Goal: Transaction & Acquisition: Purchase product/service

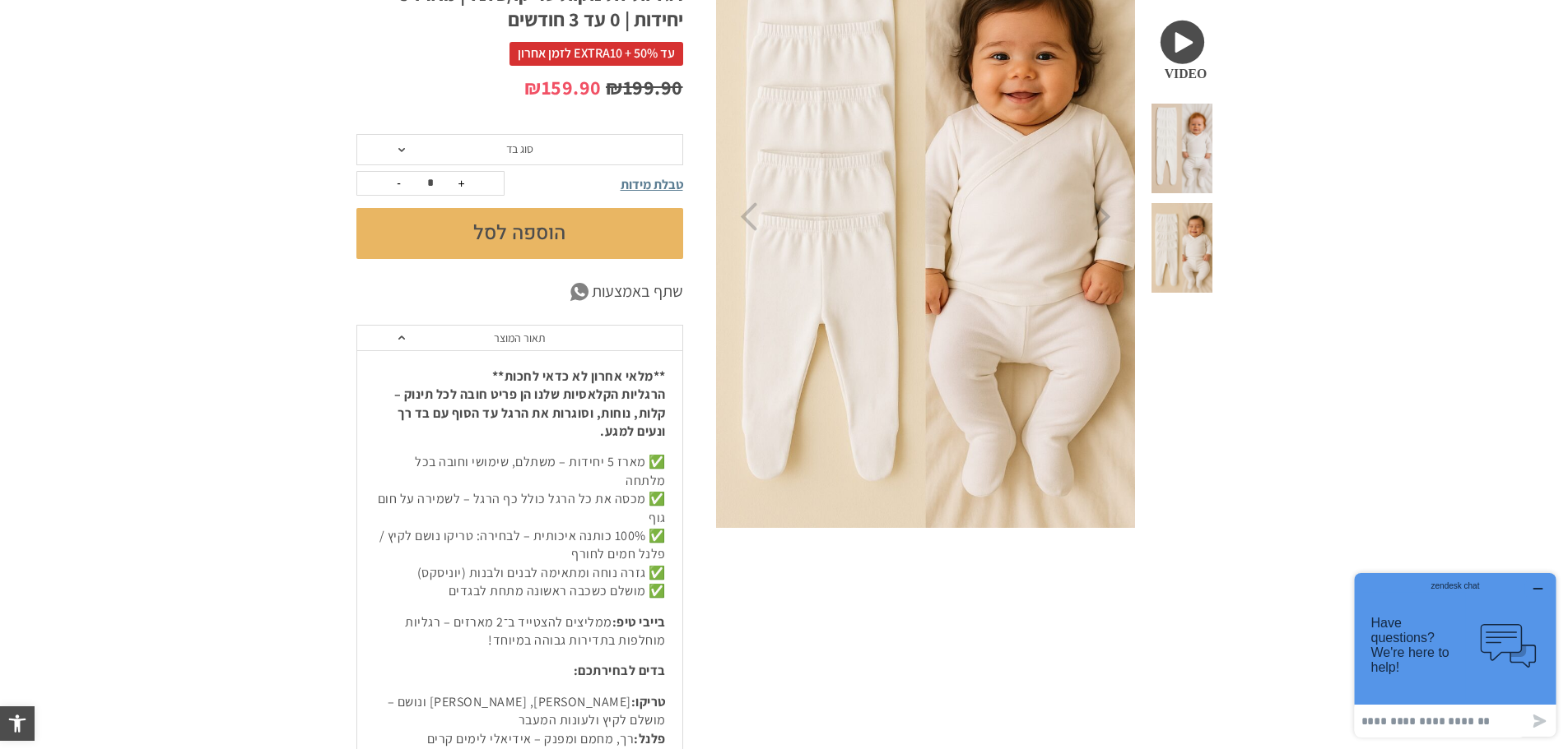
scroll to position [412, 0]
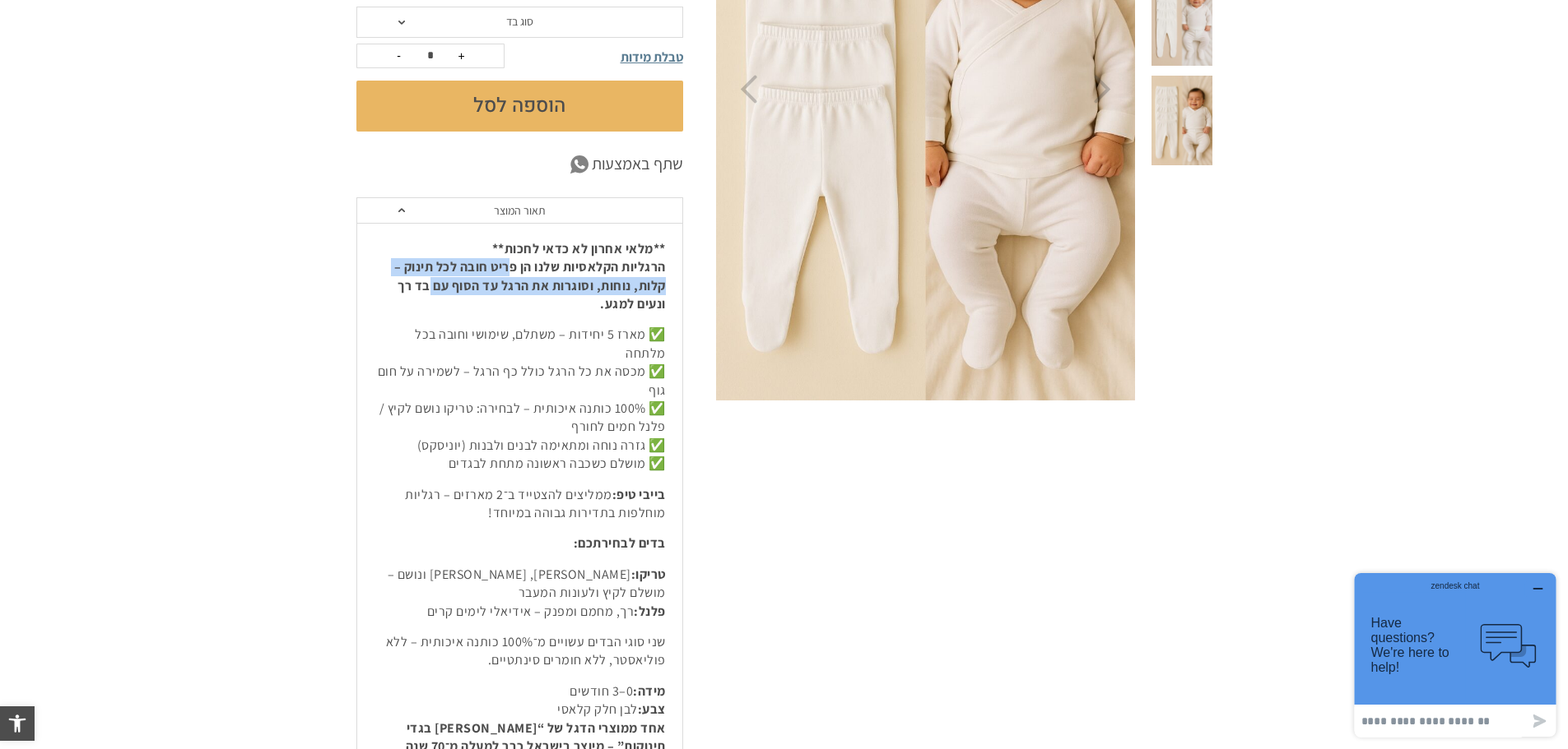
drag, startPoint x: 508, startPoint y: 268, endPoint x: 432, endPoint y: 285, distance: 77.9
click at [433, 284] on strong "**מלאי אחרון לא כדאי לחכות** הרגליות הקלאסיות שלנו הן פריט חובה לכל תינוק – קלו…" at bounding box center [529, 276] width 272 height 72
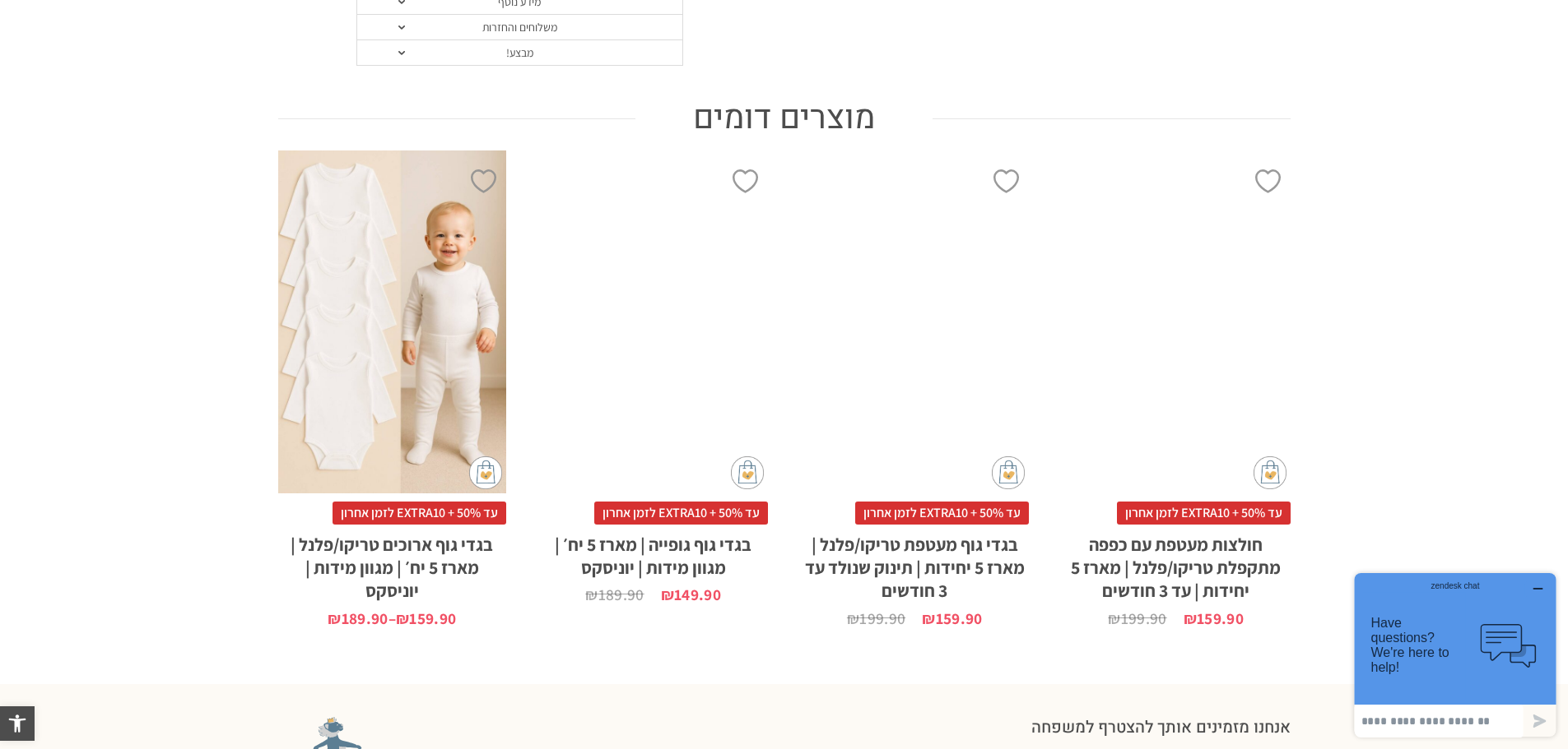
scroll to position [1234, 0]
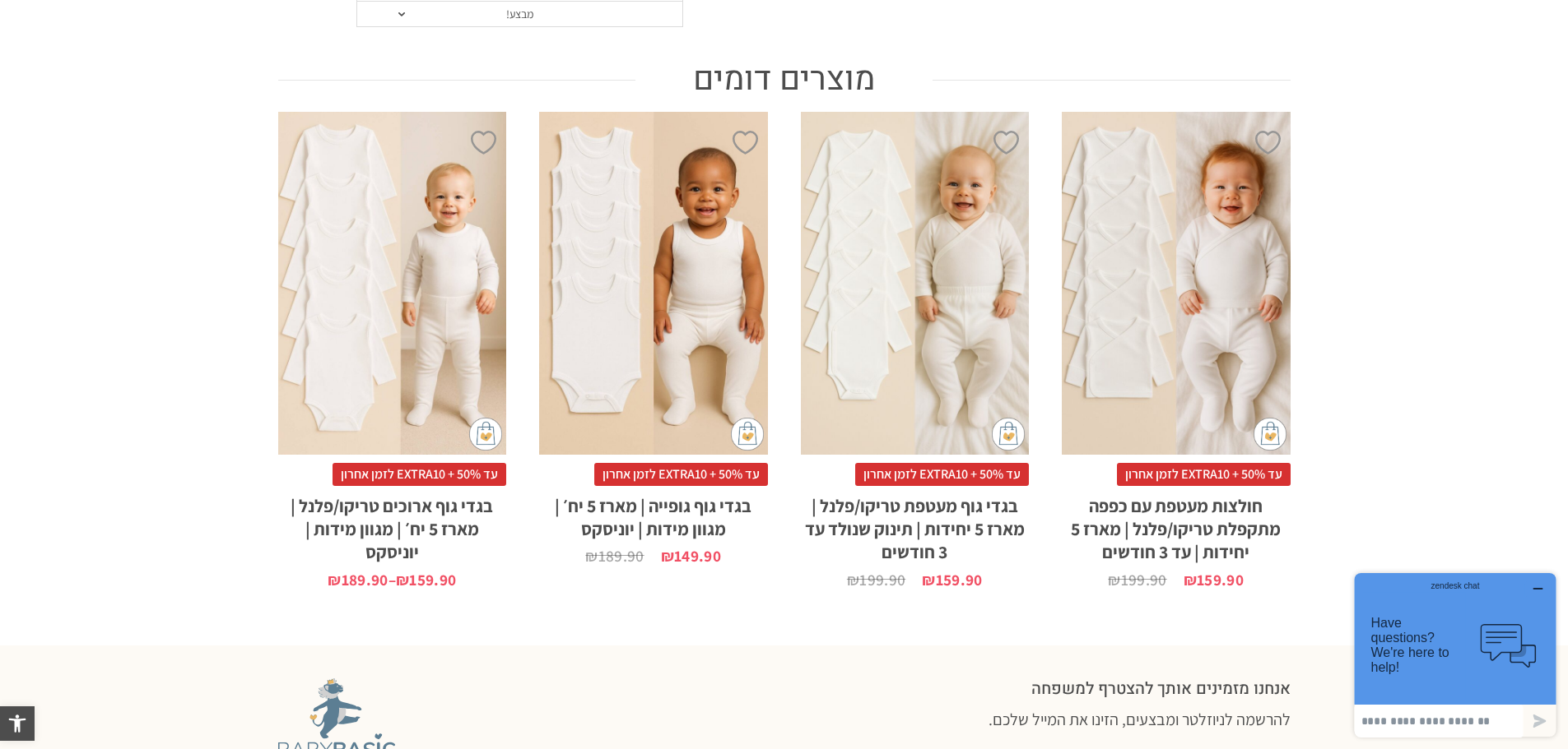
click at [424, 289] on div "x בחירת מידה 0-3m 3-6m 6-12m 12-18m 18-24m 24-30m בחירת סוג בד טריקו (עונת מעבר…" at bounding box center [392, 283] width 228 height 342
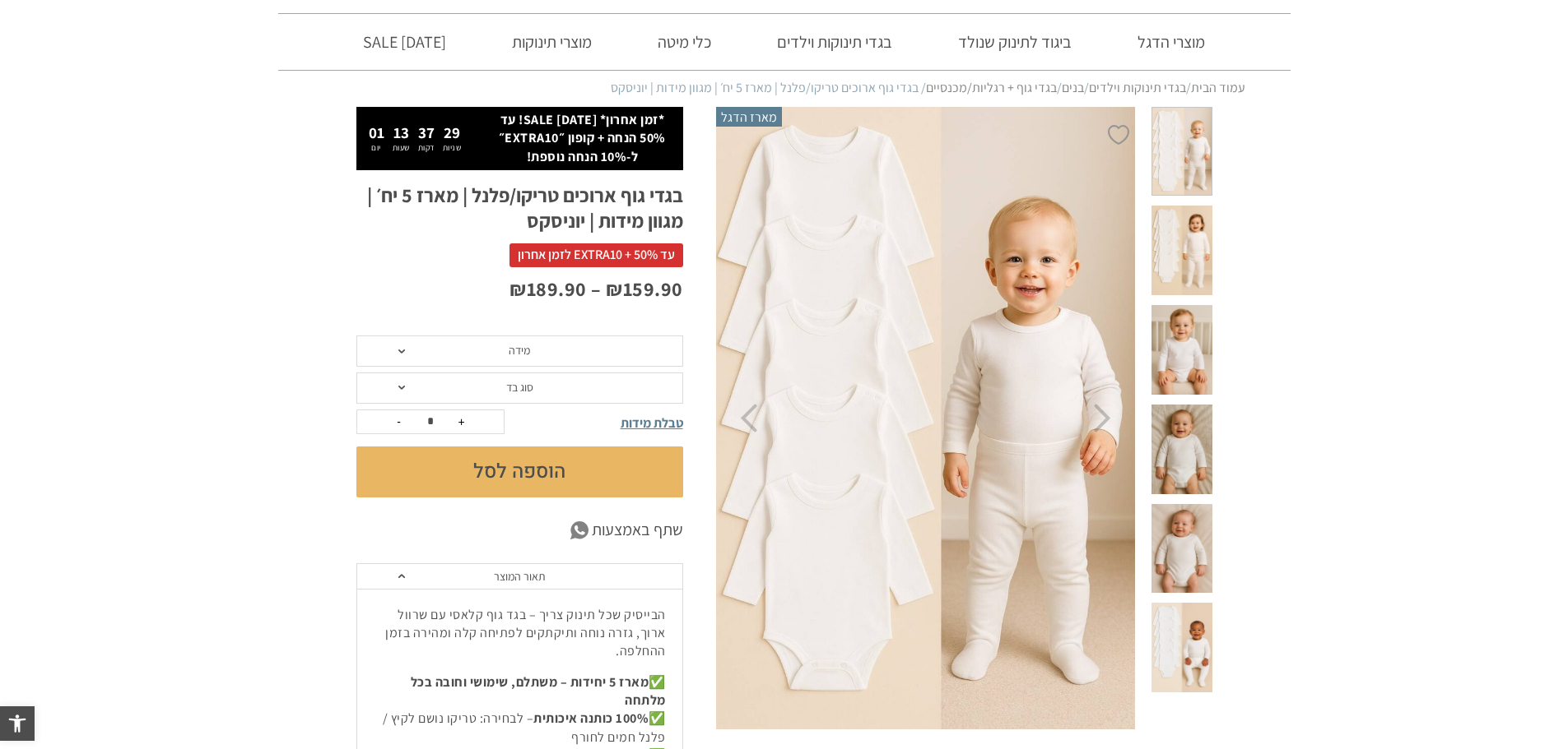
click at [498, 352] on span "מידה" at bounding box center [520, 351] width 327 height 31
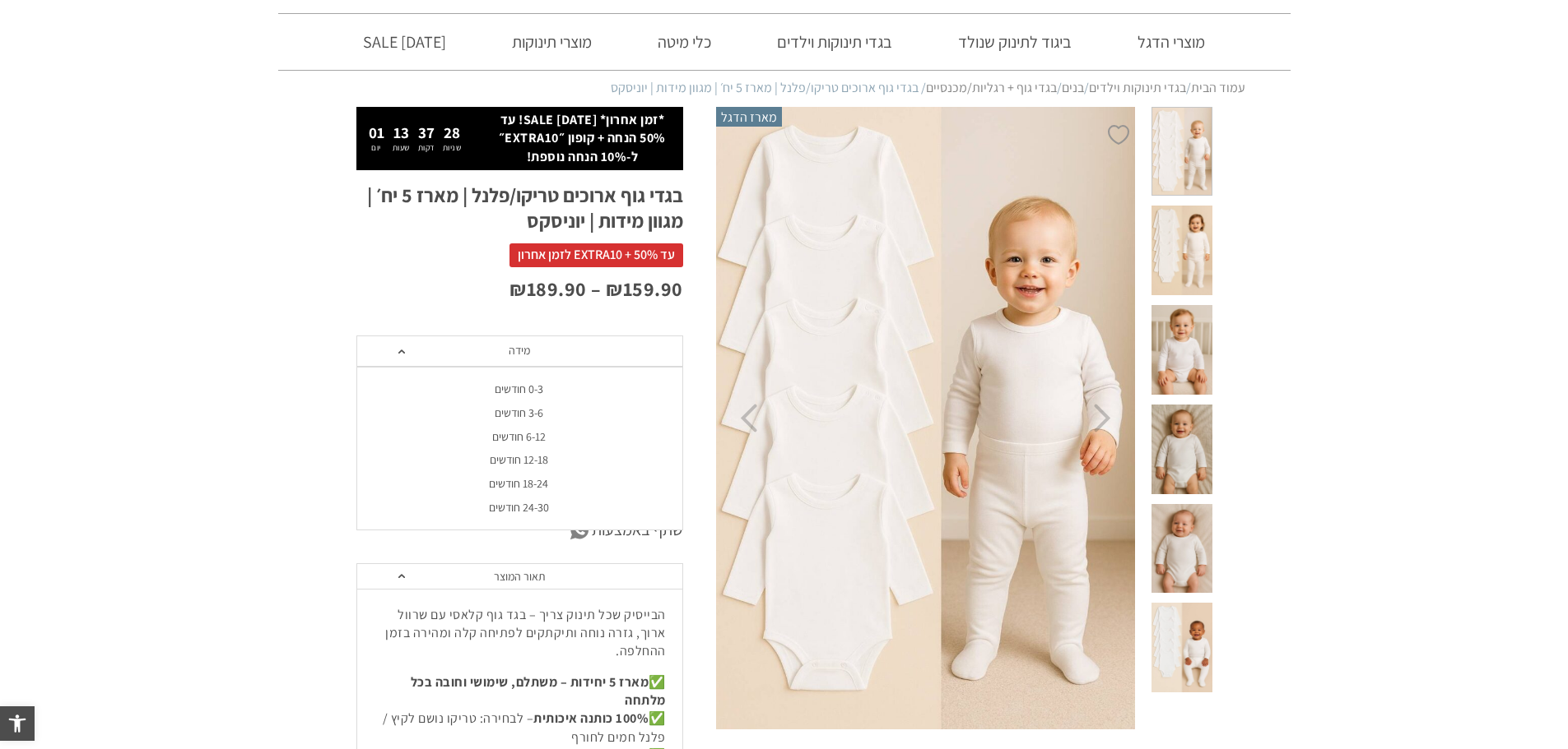
click at [516, 432] on div "6-12 חודשים" at bounding box center [519, 437] width 327 height 14
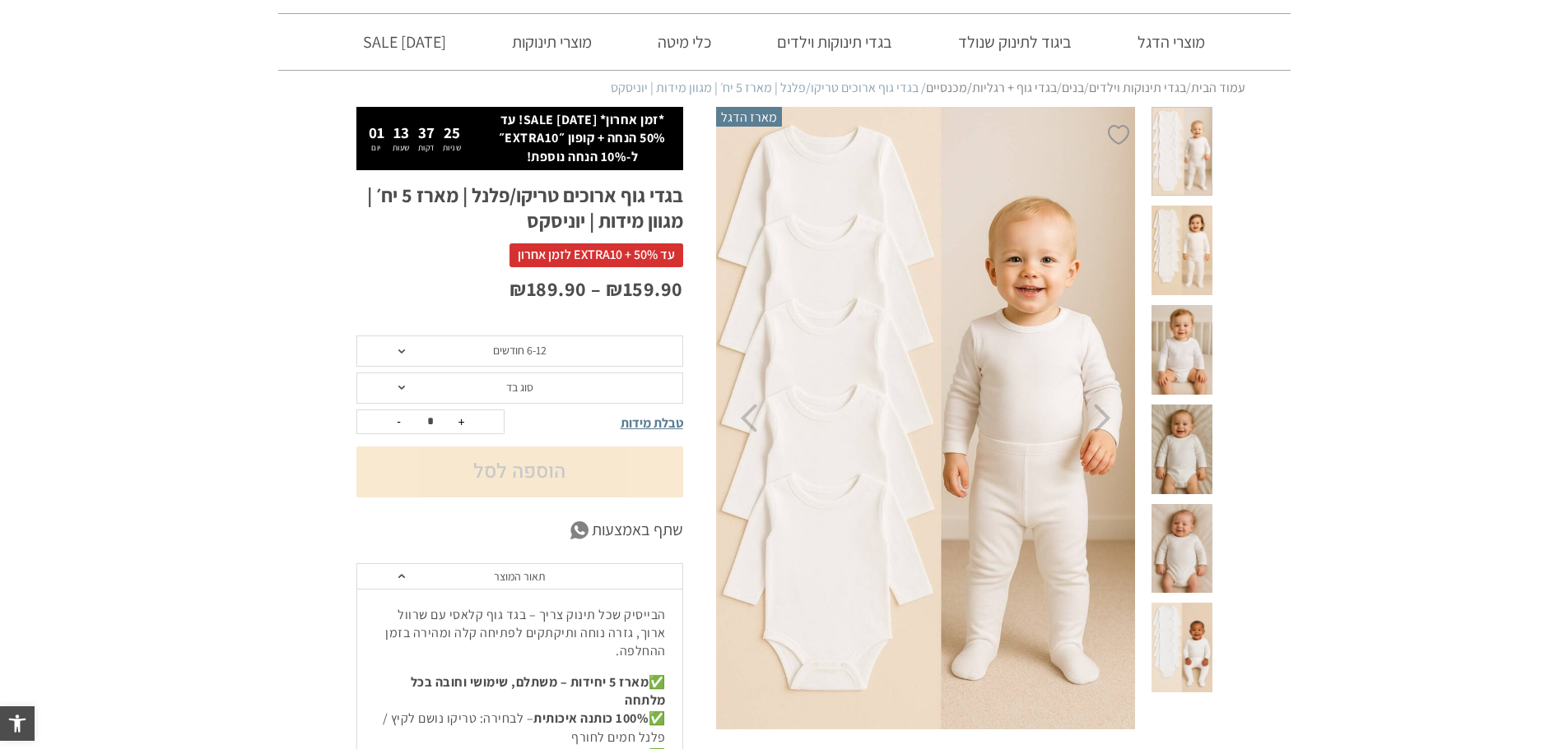
click at [511, 382] on span "סוג בד" at bounding box center [519, 387] width 27 height 15
click at [527, 429] on div "טריקו (עונת מעבר/קיץ)" at bounding box center [519, 426] width 327 height 14
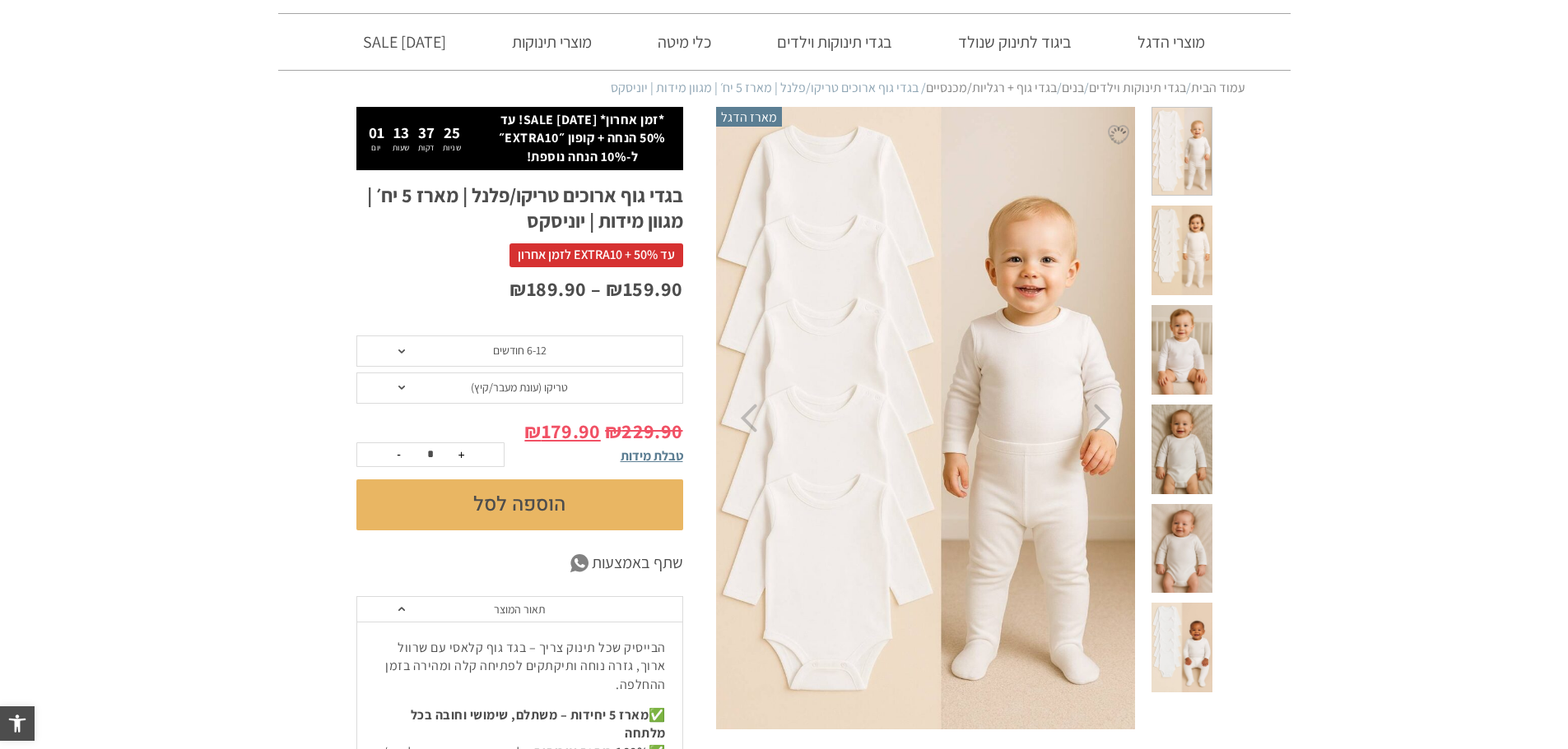
click at [537, 388] on span "טריקו (עונת מעבר/קיץ)" at bounding box center [519, 387] width 97 height 15
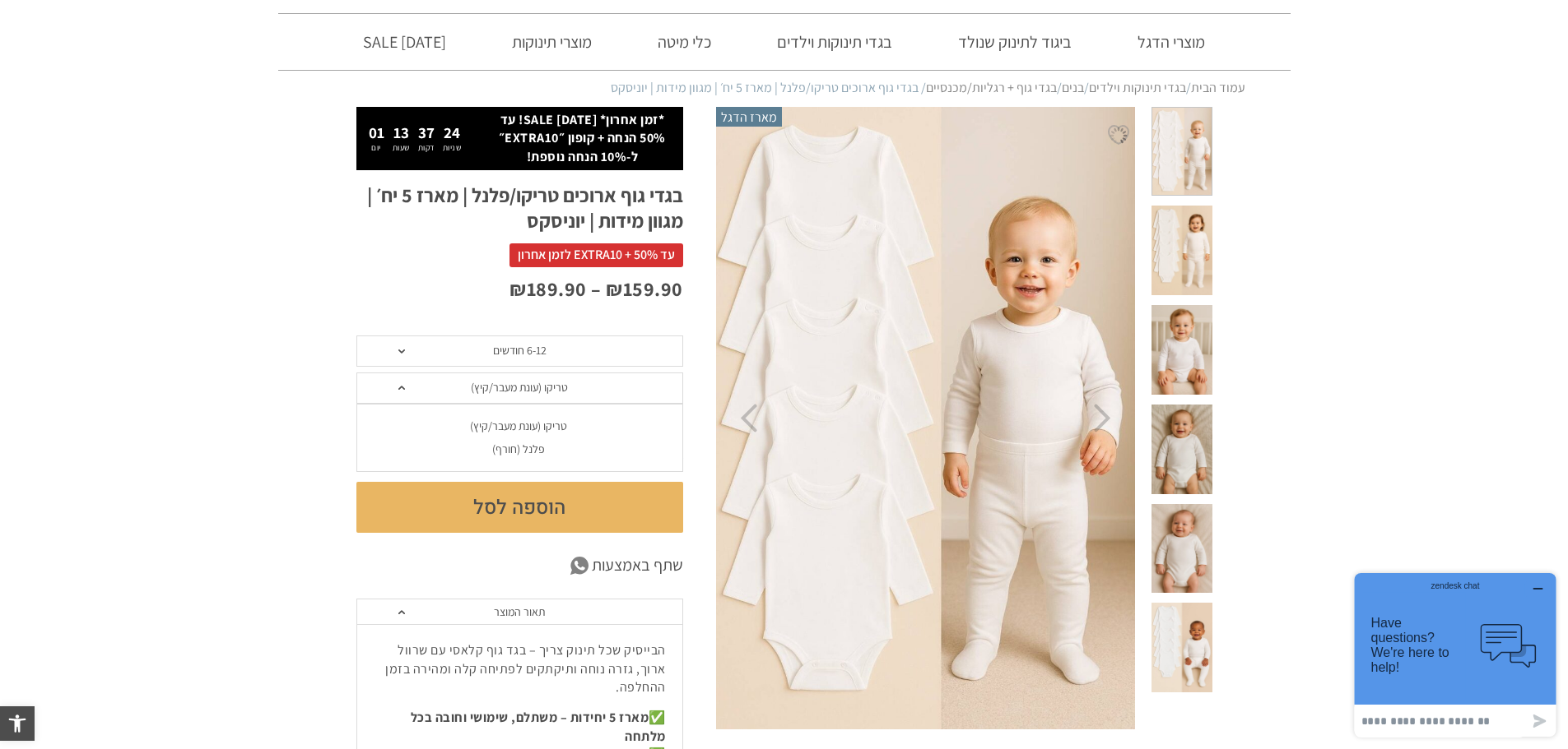
click at [520, 452] on div "פלנל (חורף)" at bounding box center [519, 449] width 327 height 14
click at [327, 383] on section "**********" at bounding box center [784, 715] width 1568 height 1217
click at [463, 386] on span "פלנל (חורף)" at bounding box center [520, 388] width 327 height 31
click at [258, 331] on section "**********" at bounding box center [784, 715] width 1568 height 1217
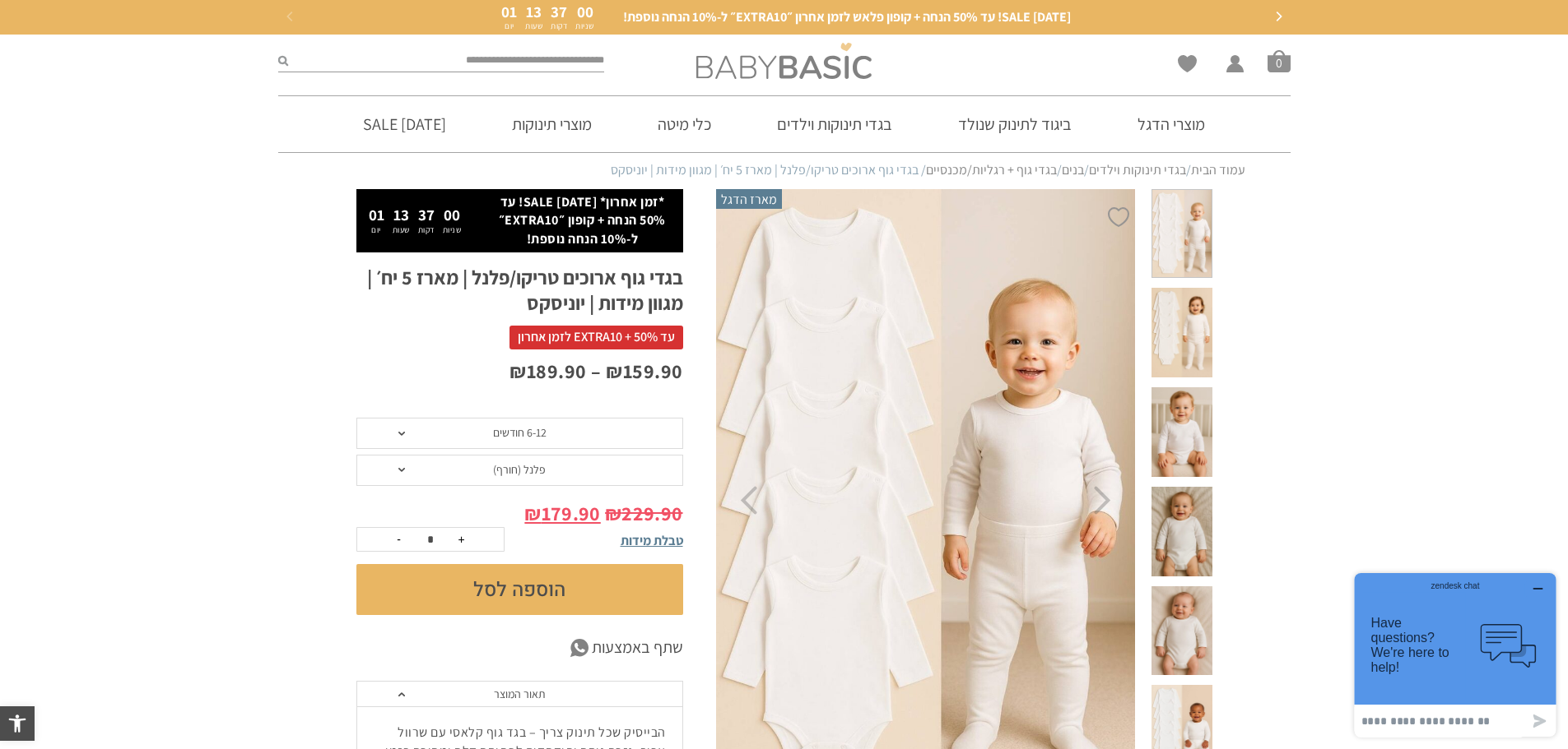
click at [808, 62] on img at bounding box center [784, 61] width 175 height 37
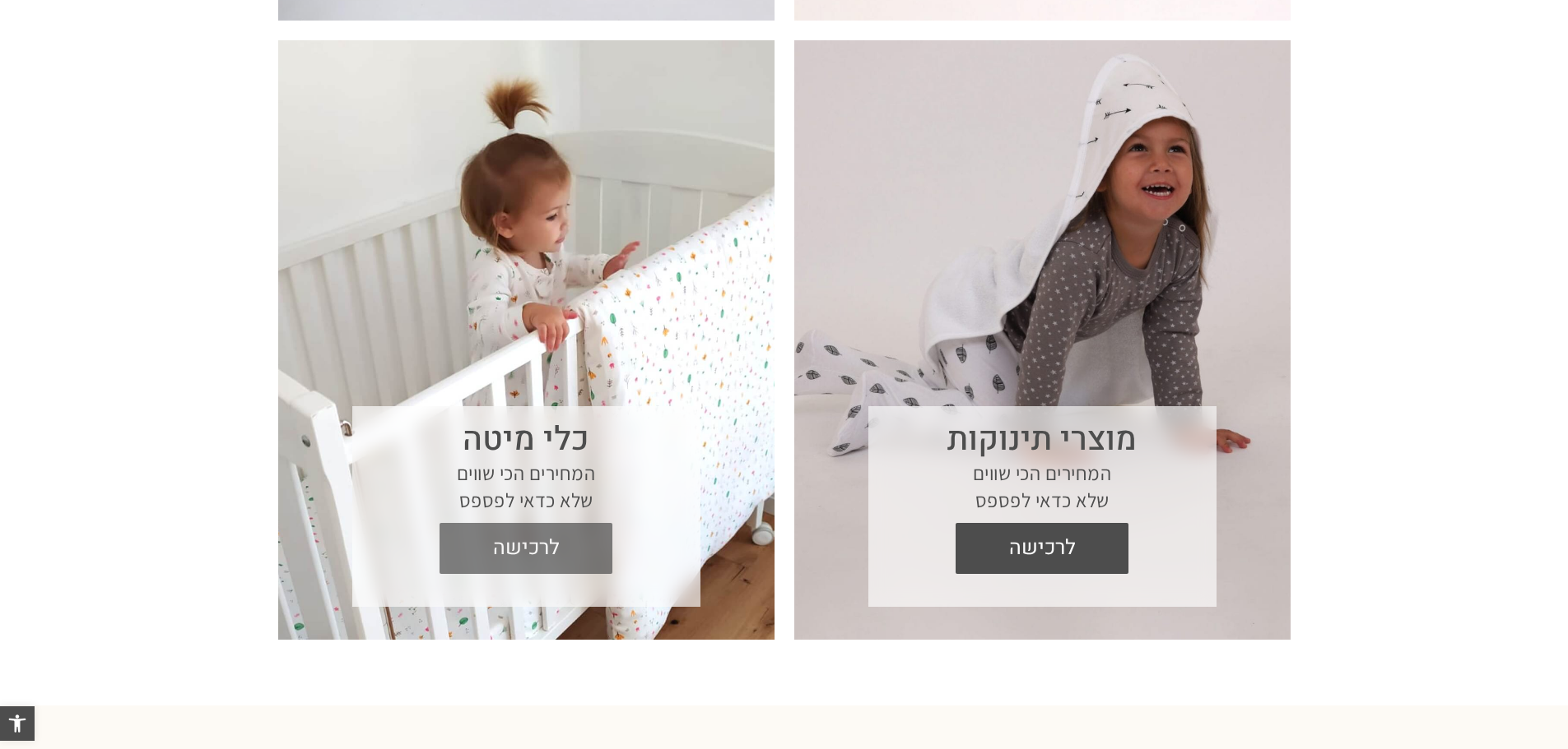
click at [543, 523] on span "לרכישה" at bounding box center [526, 549] width 149 height 51
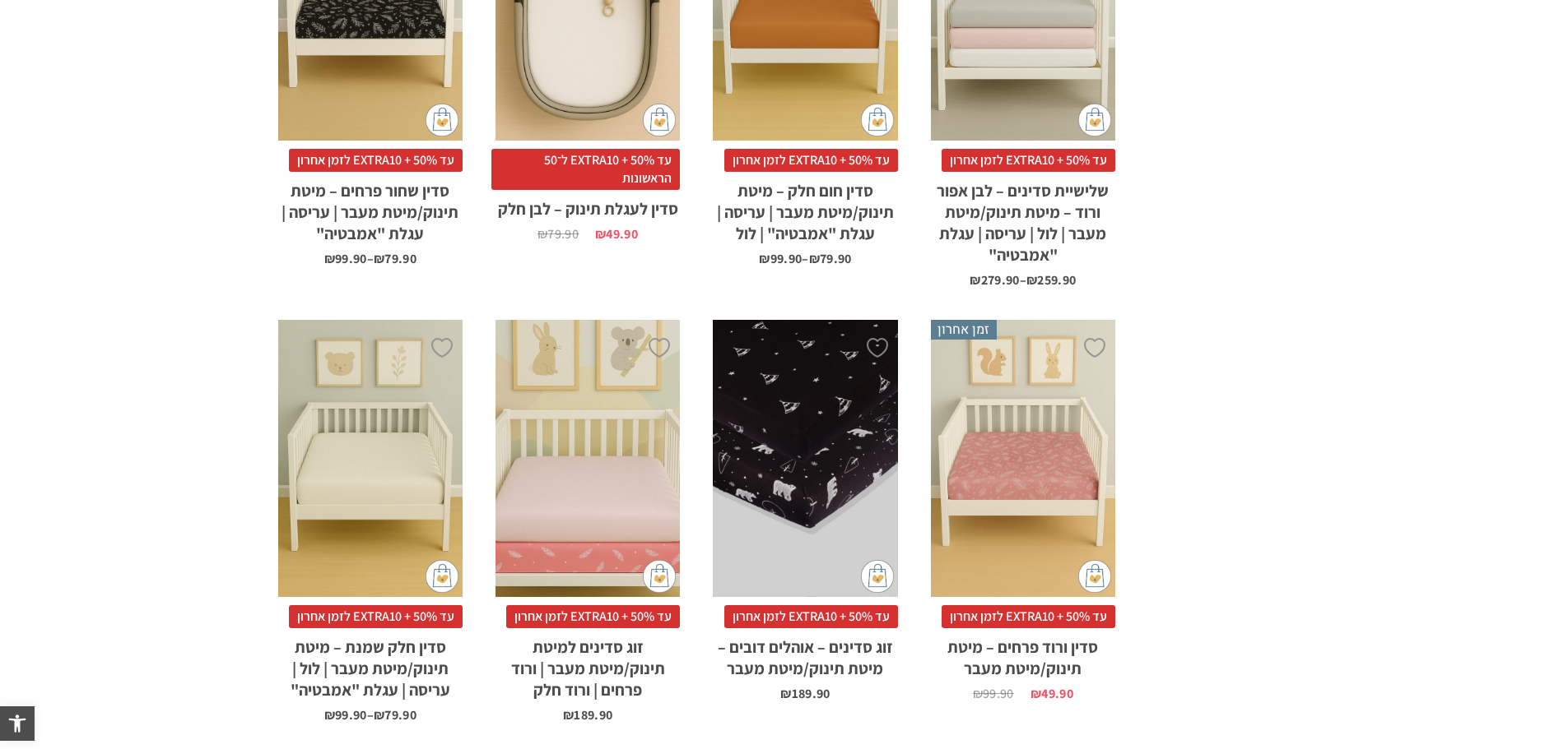
scroll to position [1370, 0]
